Goal: Book appointment/travel/reservation

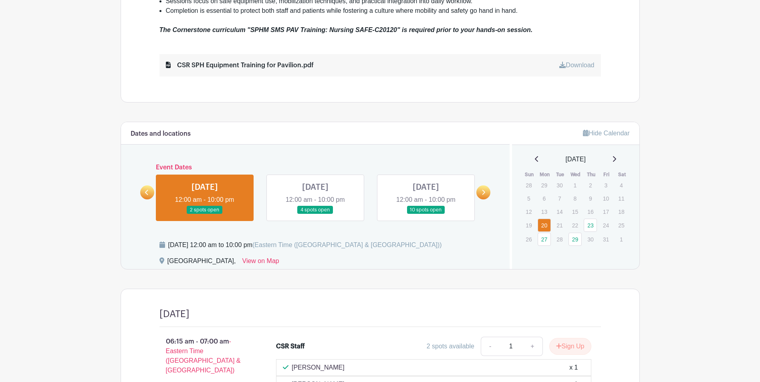
scroll to position [441, 0]
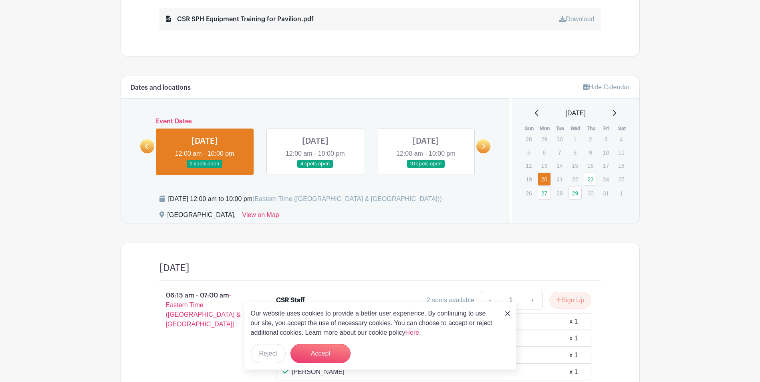
click at [615, 116] on icon at bounding box center [614, 113] width 4 height 6
click at [542, 141] on link "27" at bounding box center [543, 139] width 13 height 13
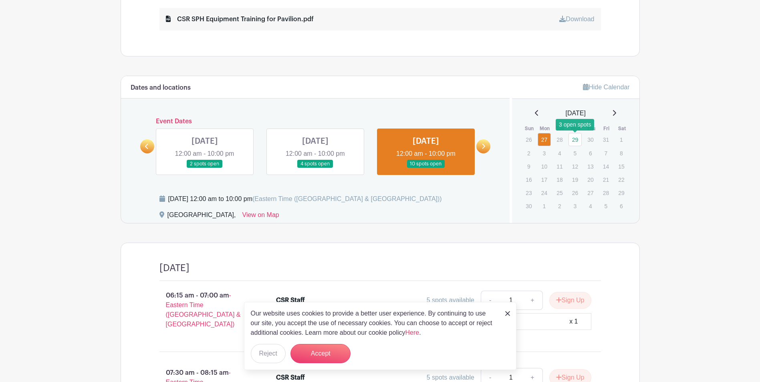
click at [572, 141] on link "29" at bounding box center [574, 139] width 13 height 13
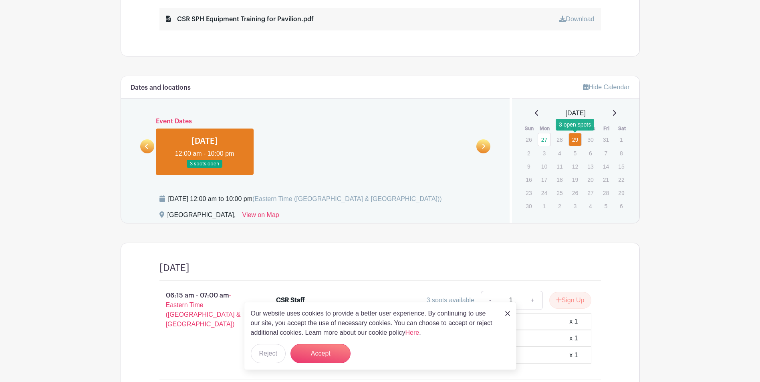
click at [576, 138] on link "29" at bounding box center [574, 139] width 13 height 13
click at [485, 148] on icon at bounding box center [483, 146] width 4 height 6
click at [545, 140] on link "27" at bounding box center [543, 139] width 13 height 13
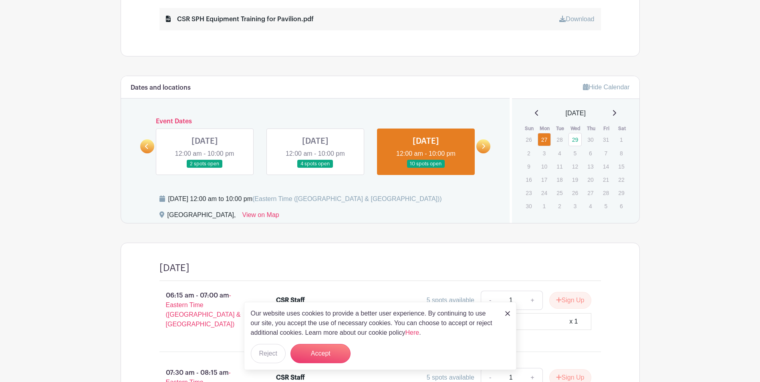
click at [482, 147] on icon at bounding box center [483, 146] width 4 height 6
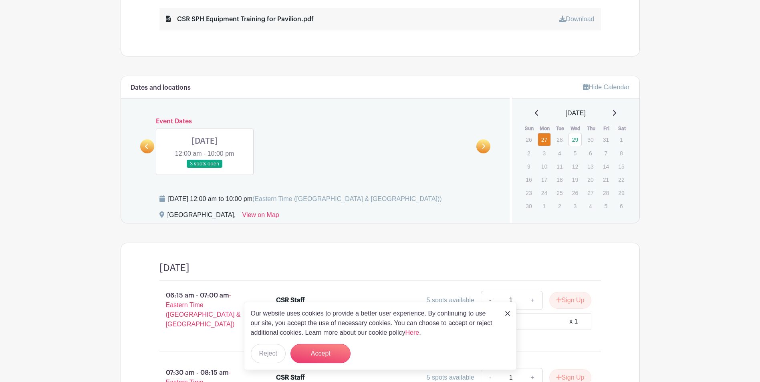
click at [482, 147] on icon at bounding box center [483, 146] width 4 height 6
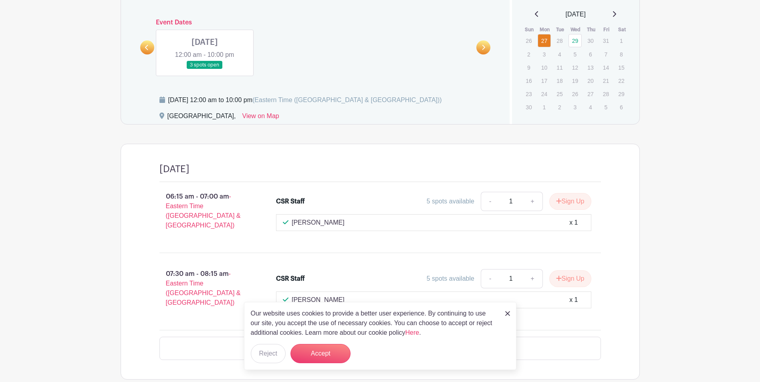
scroll to position [553, 0]
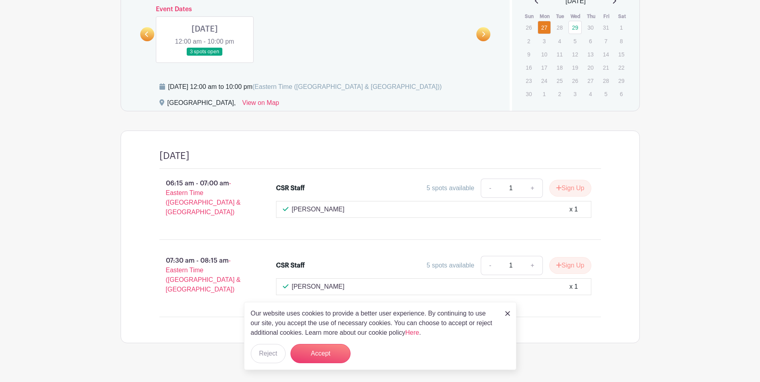
click at [507, 312] on img at bounding box center [507, 313] width 5 height 5
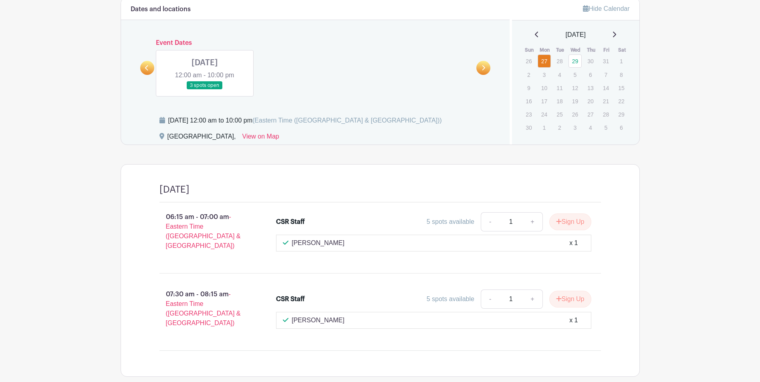
scroll to position [473, 0]
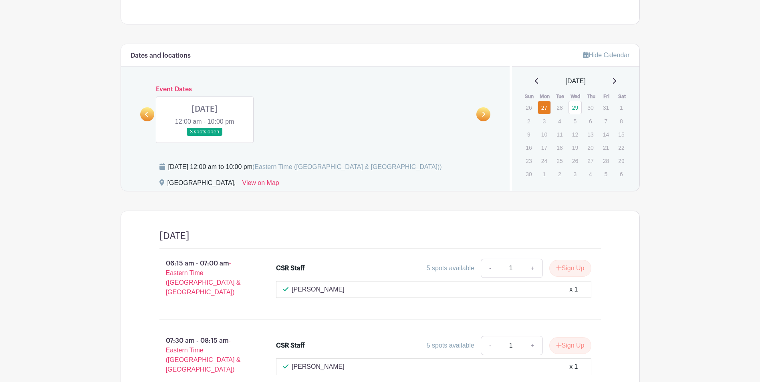
click at [616, 81] on div "[DATE]" at bounding box center [575, 81] width 108 height 10
click at [616, 80] on icon at bounding box center [614, 81] width 3 height 6
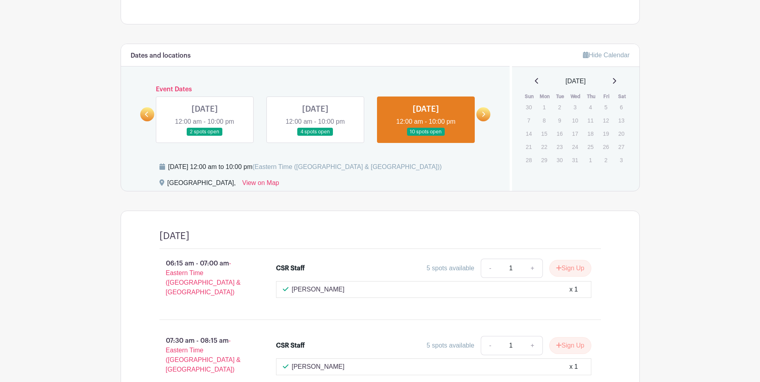
click at [616, 80] on icon at bounding box center [614, 81] width 3 height 6
click at [315, 136] on link at bounding box center [315, 136] width 0 height 0
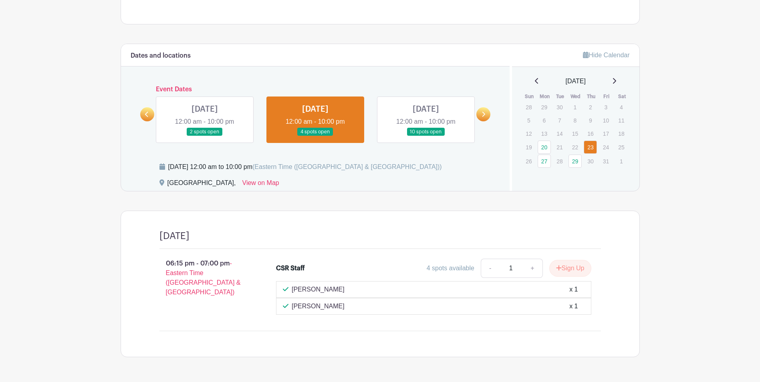
scroll to position [498, 0]
